Goal: Task Accomplishment & Management: Manage account settings

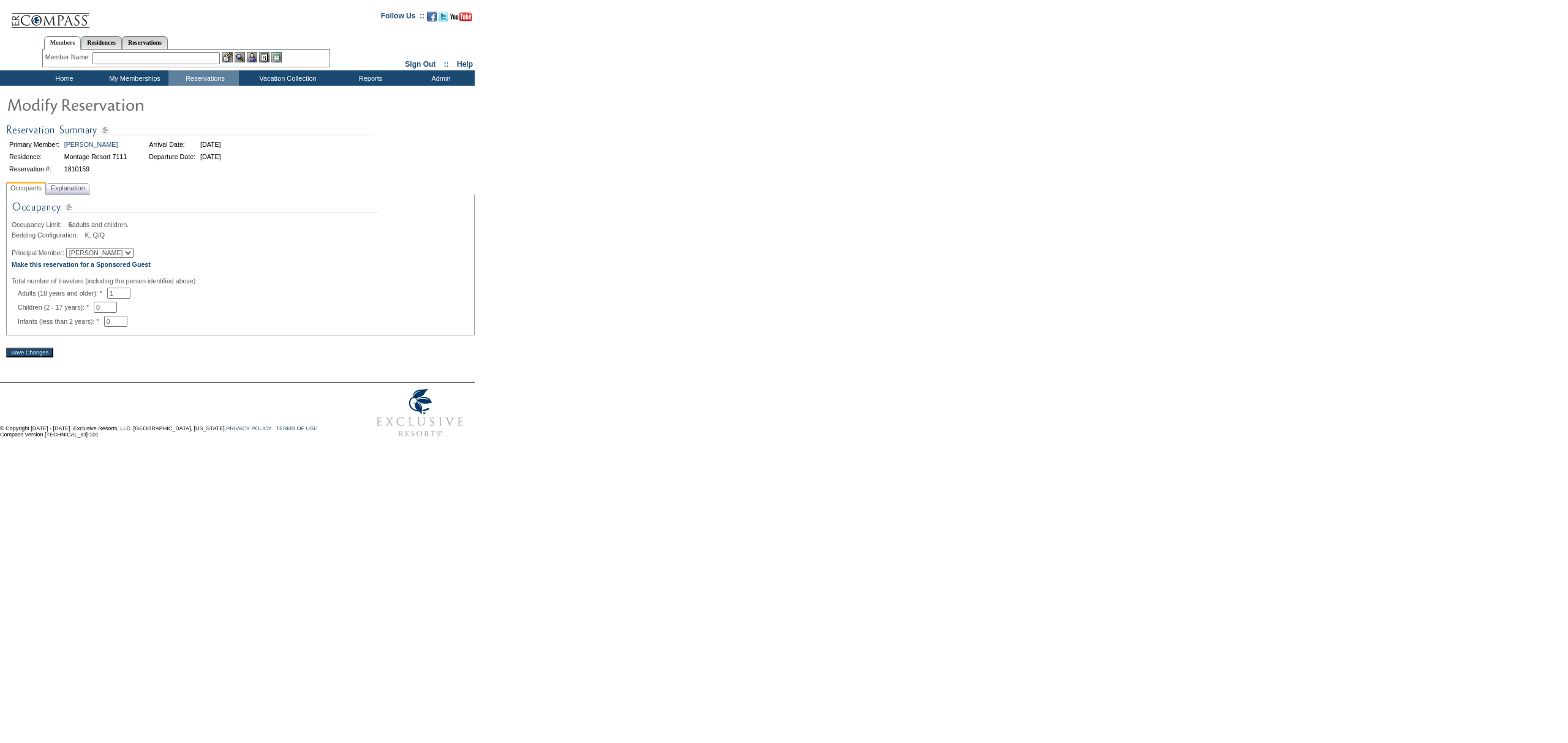
click at [110, 258] on select "[PERSON_NAME] [PERSON_NAME]" at bounding box center [100, 253] width 68 height 10
click at [164, 238] on div "Bedding Configuration: K, Q/Q" at bounding box center [240, 235] width 457 height 7
click at [96, 268] on b "Make this reservation for a Sponsored Guest" at bounding box center [81, 264] width 139 height 7
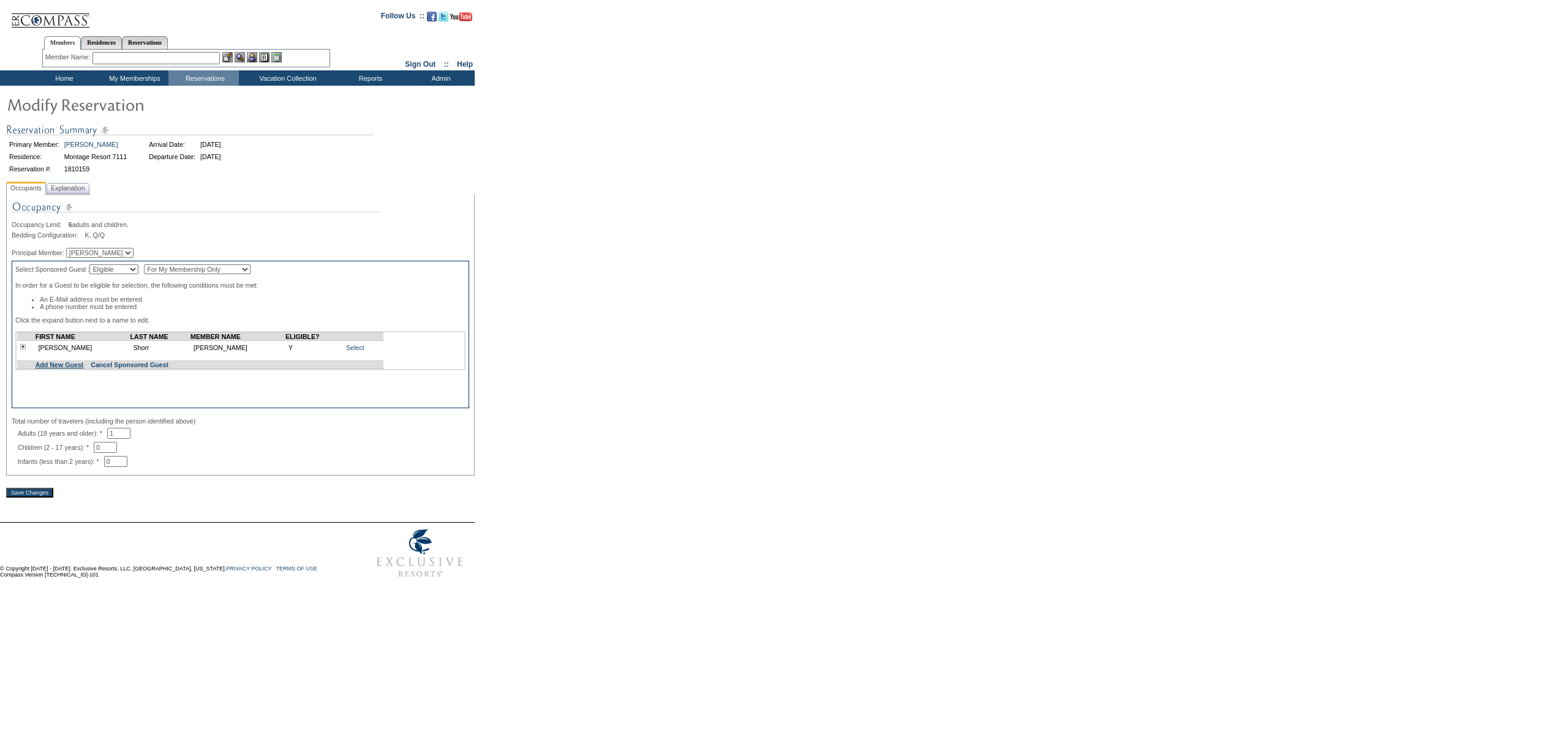
click at [69, 368] on link "Add New Guest" at bounding box center [59, 364] width 48 height 7
